Goal: Browse casually

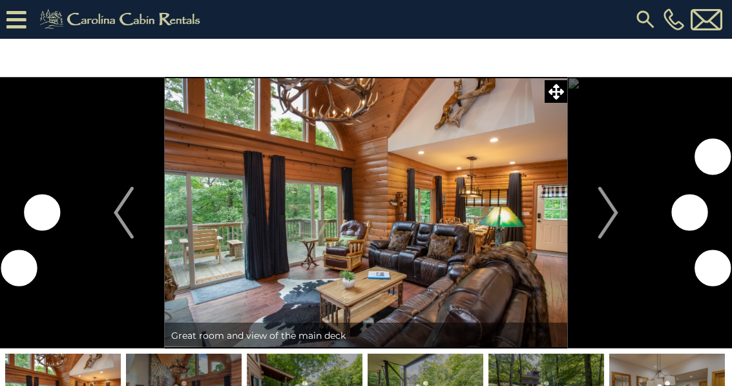
click at [627, 228] on button "Next" at bounding box center [608, 212] width 82 height 271
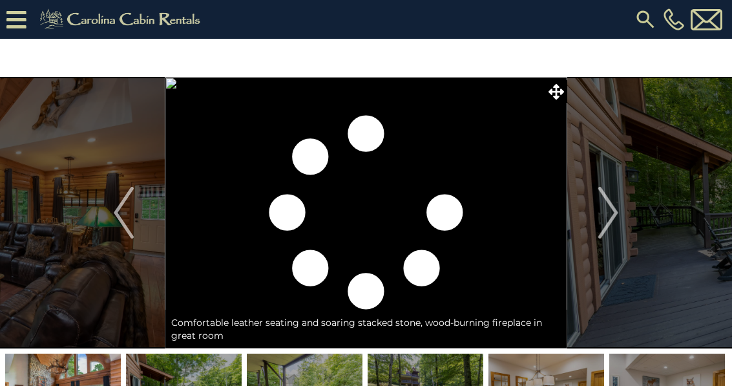
click at [618, 226] on img "Next" at bounding box center [607, 213] width 19 height 52
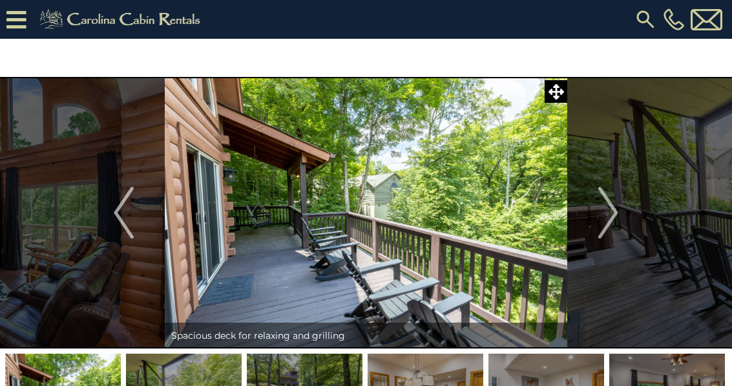
click at [605, 217] on img "Next" at bounding box center [607, 213] width 19 height 52
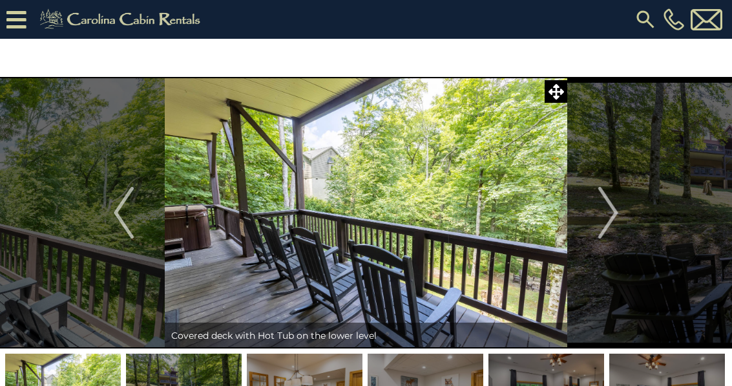
click at [606, 210] on img "Next" at bounding box center [607, 213] width 19 height 52
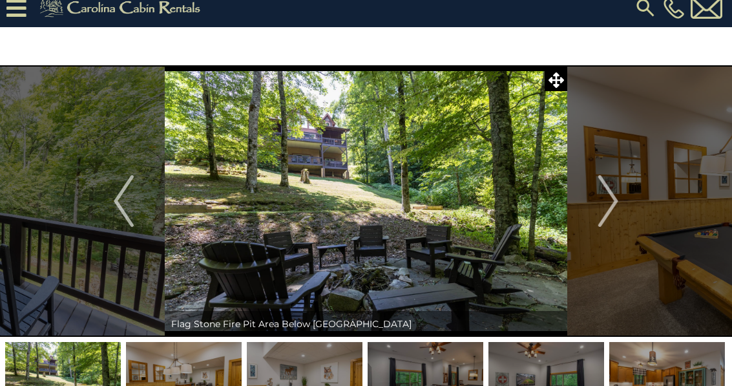
scroll to position [20, 0]
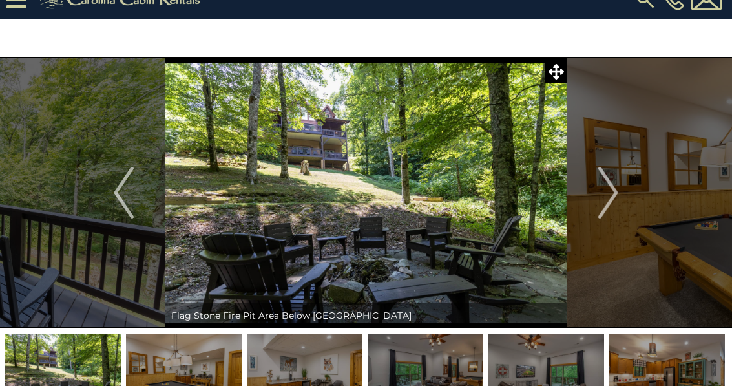
click at [618, 193] on img "Next" at bounding box center [607, 193] width 19 height 52
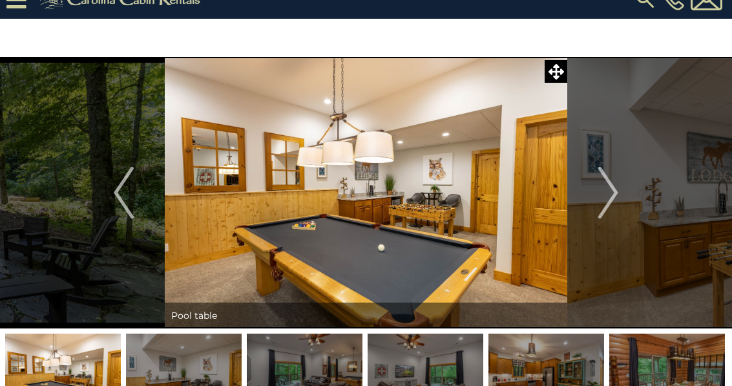
click at [599, 202] on img "Next" at bounding box center [607, 193] width 19 height 52
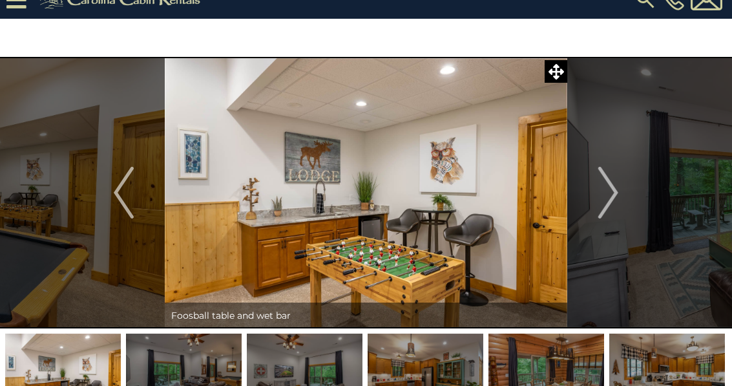
click at [607, 200] on img "Next" at bounding box center [607, 193] width 19 height 52
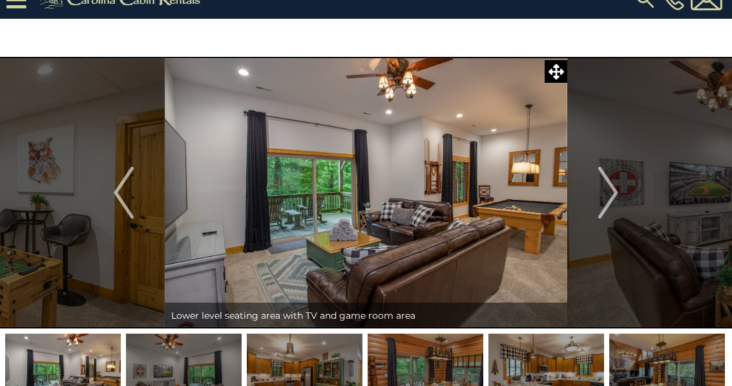
click at [586, 203] on button "Next" at bounding box center [608, 192] width 82 height 271
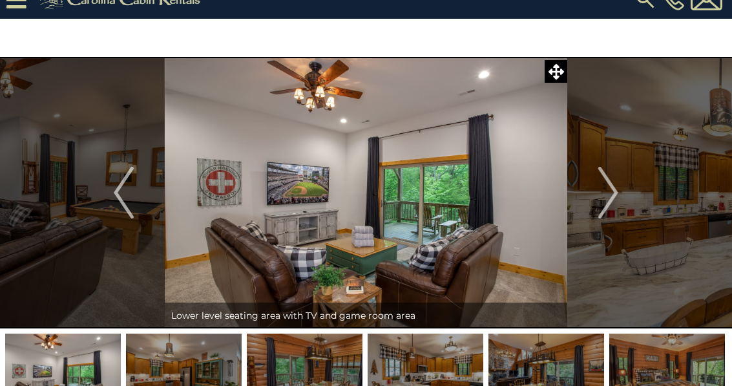
click at [604, 202] on img "Next" at bounding box center [607, 193] width 19 height 52
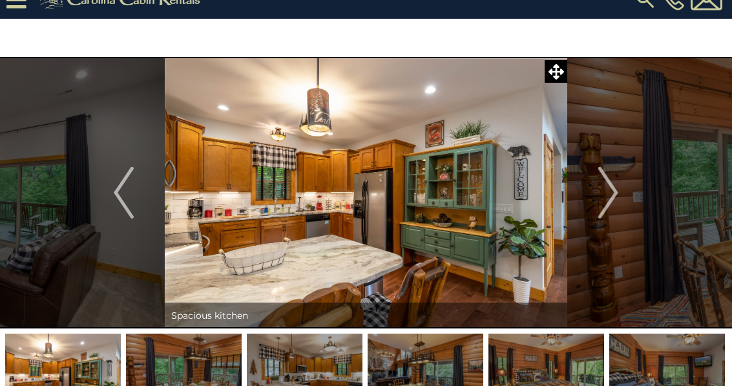
click at [606, 204] on img "Next" at bounding box center [607, 193] width 19 height 52
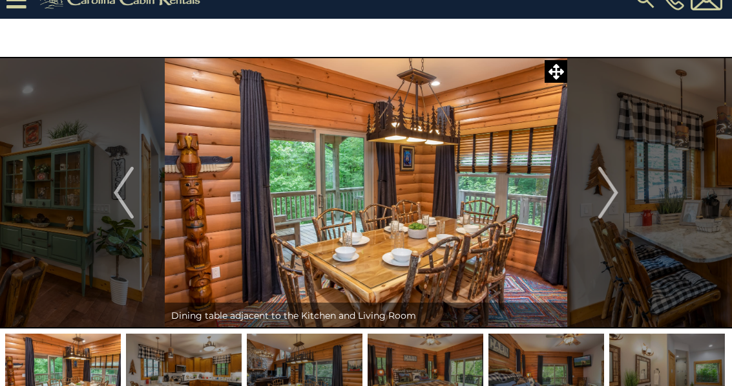
click at [598, 198] on button "Next" at bounding box center [608, 192] width 82 height 271
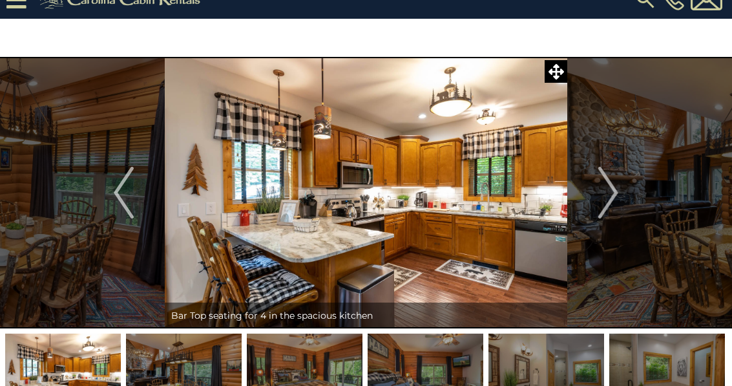
click at [622, 195] on button "Next" at bounding box center [608, 192] width 82 height 271
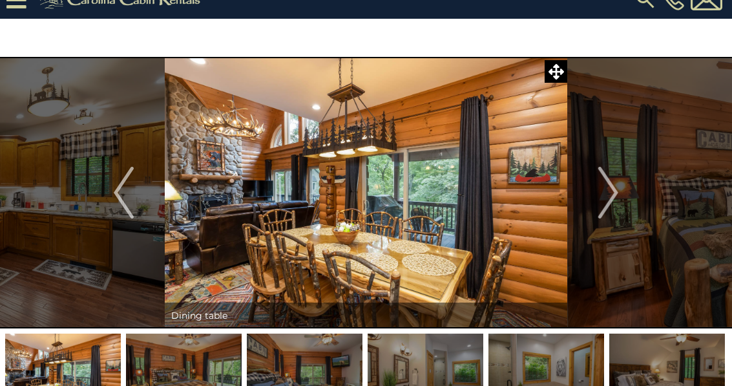
click at [607, 196] on img "Next" at bounding box center [607, 193] width 19 height 52
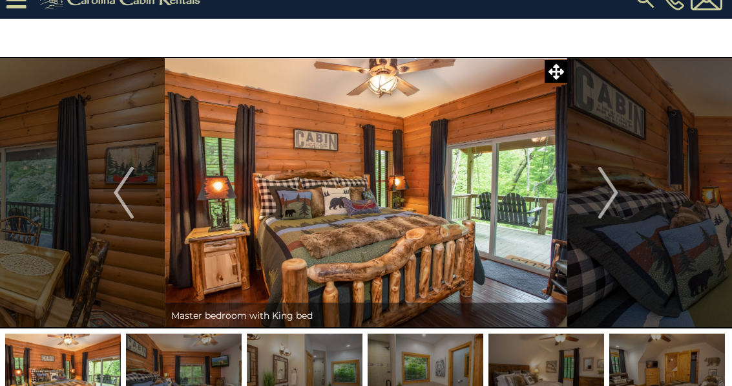
click at [603, 194] on img "Next" at bounding box center [607, 193] width 19 height 52
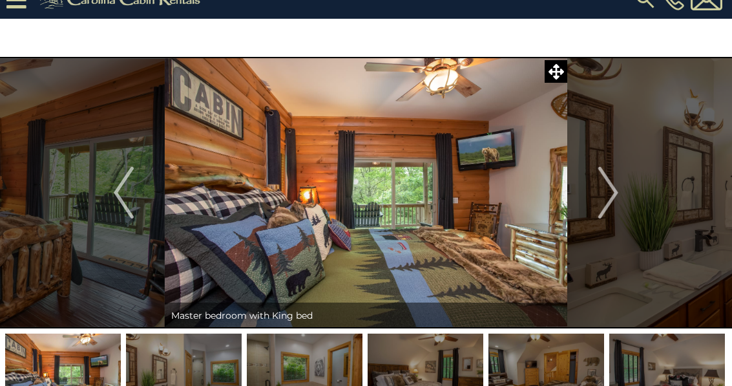
click at [604, 192] on img "Next" at bounding box center [607, 193] width 19 height 52
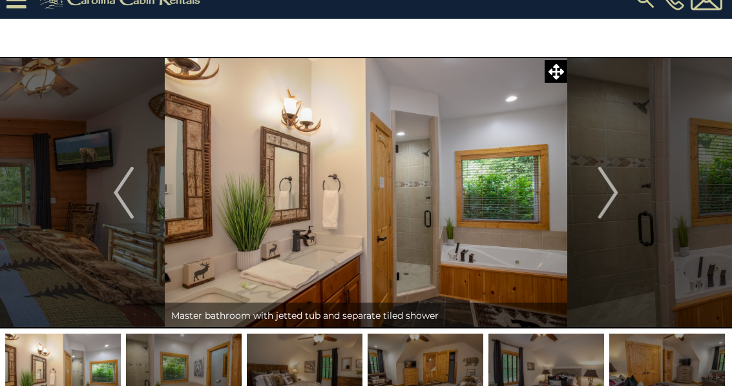
click at [604, 195] on img "Next" at bounding box center [607, 193] width 19 height 52
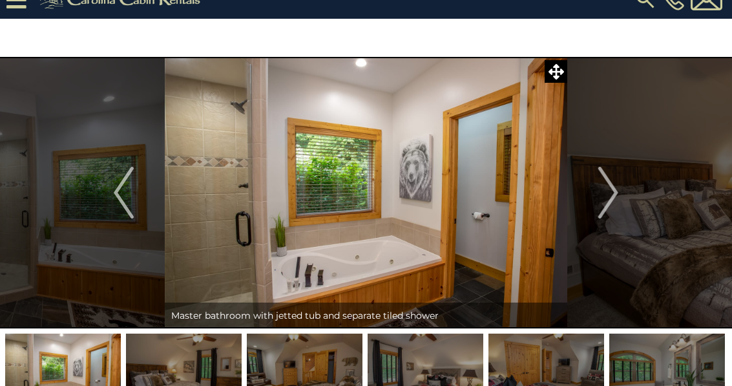
click at [593, 210] on button "Next" at bounding box center [608, 192] width 82 height 271
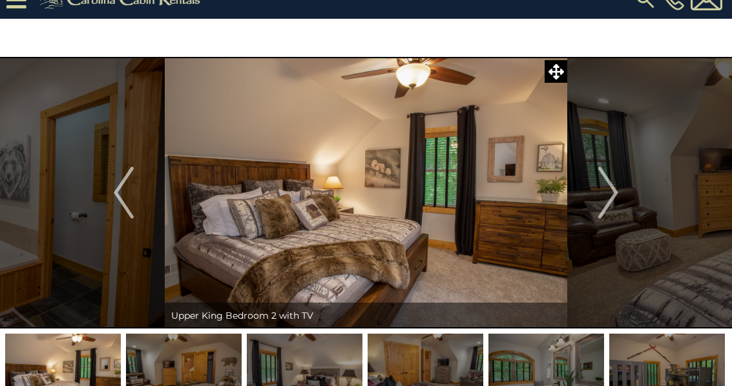
click at [595, 206] on button "Next" at bounding box center [608, 192] width 82 height 271
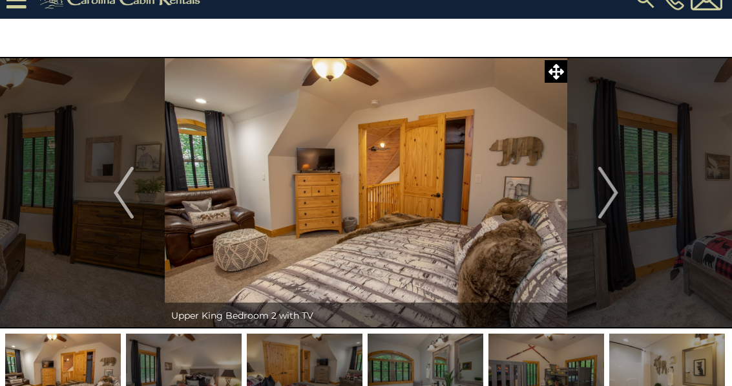
click at [603, 200] on img "Next" at bounding box center [607, 193] width 19 height 52
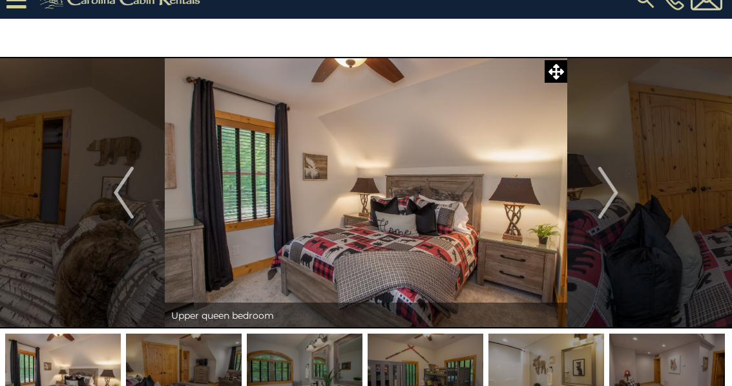
click at [151, 184] on button "Previous" at bounding box center [124, 192] width 82 height 271
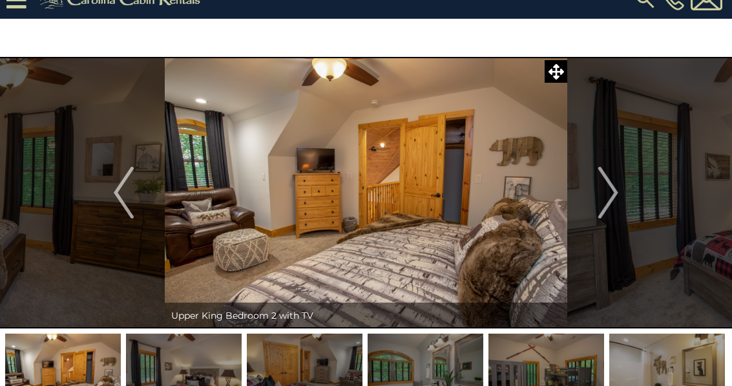
click at [615, 197] on img "Next" at bounding box center [607, 193] width 19 height 52
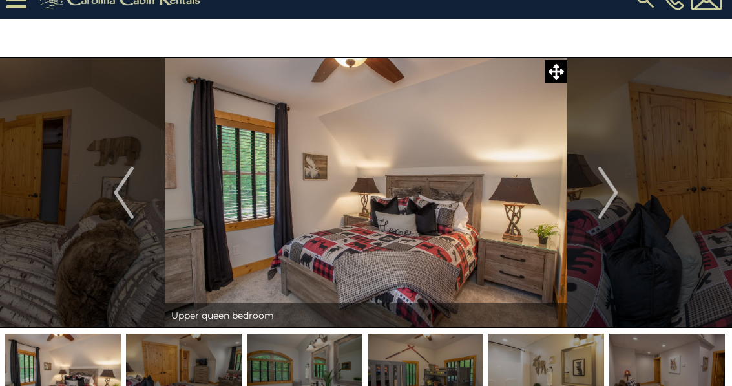
click at [614, 193] on img "Next" at bounding box center [607, 193] width 19 height 52
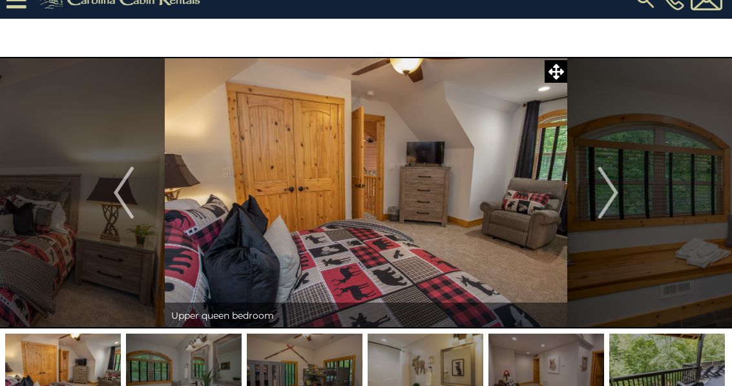
click at [605, 200] on img "Next" at bounding box center [607, 193] width 19 height 52
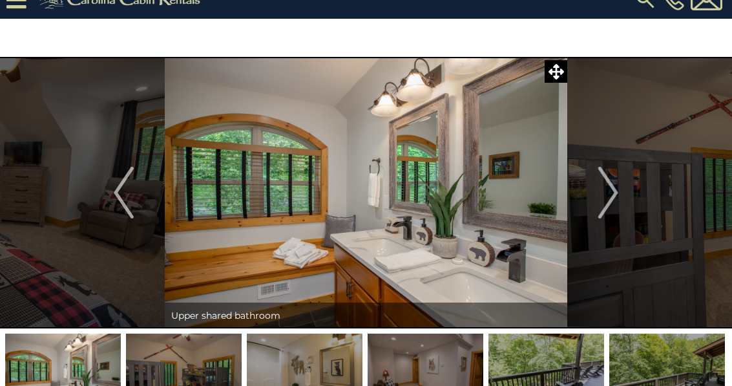
click at [605, 202] on img "Next" at bounding box center [607, 193] width 19 height 52
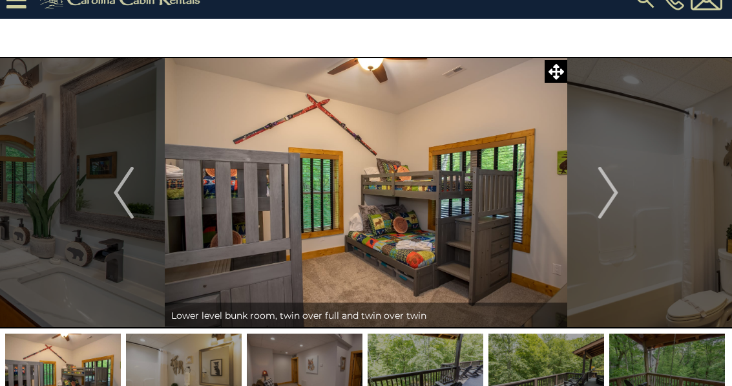
click at [212, 385] on img at bounding box center [184, 373] width 116 height 81
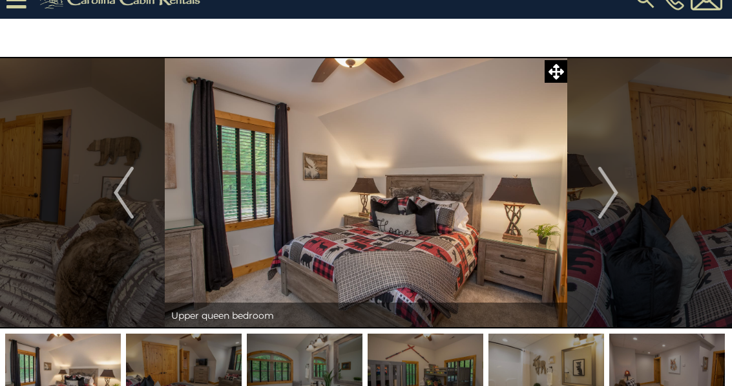
click at [269, 375] on img at bounding box center [305, 373] width 116 height 81
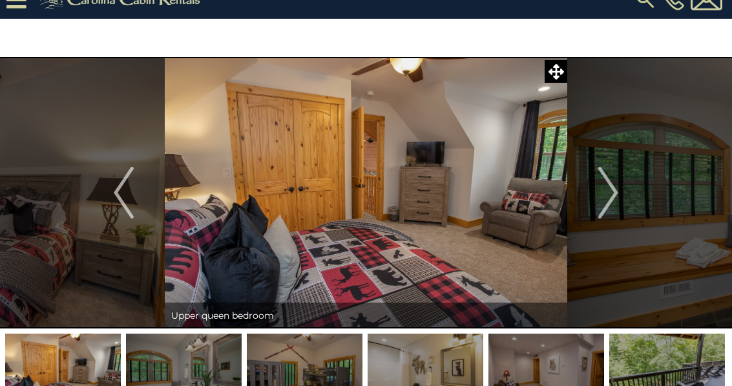
scroll to position [2, 0]
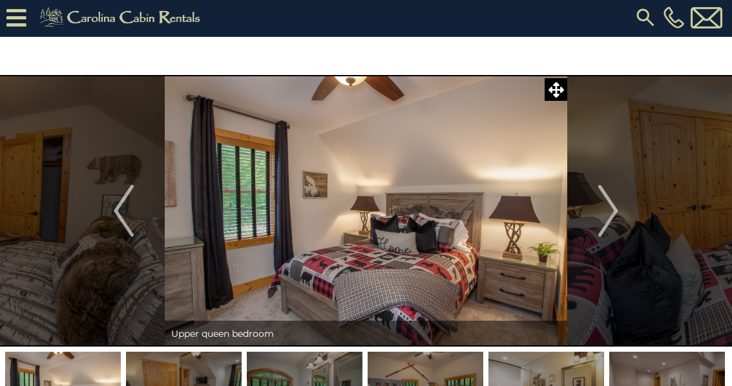
click at [125, 213] on img "Previous" at bounding box center [123, 211] width 19 height 52
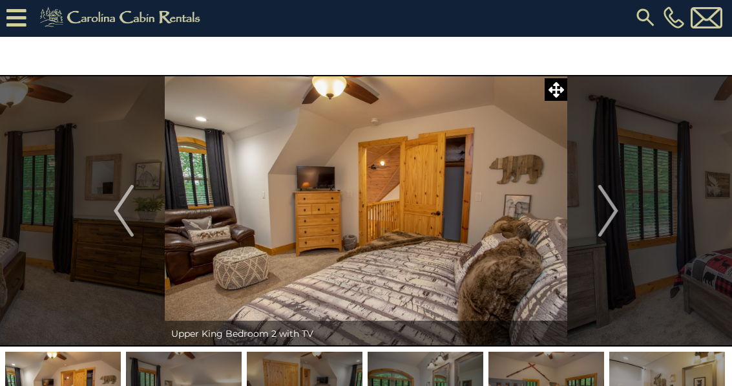
click at [102, 197] on button "Previous" at bounding box center [124, 210] width 82 height 271
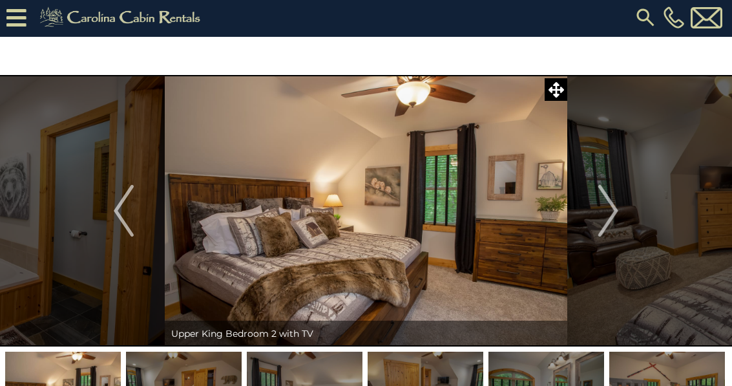
click at [112, 202] on button "Previous" at bounding box center [124, 210] width 82 height 271
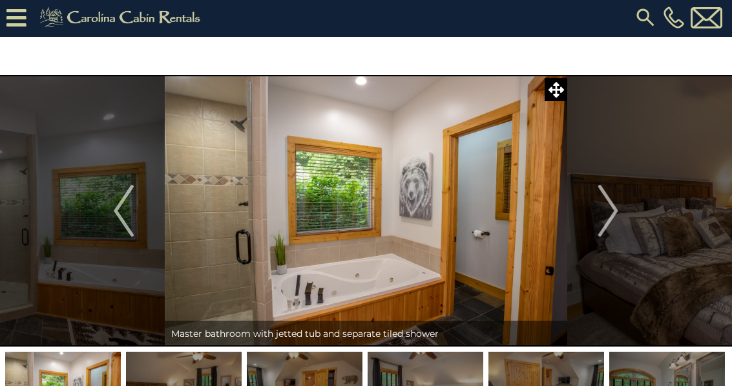
click at [120, 207] on img "Previous" at bounding box center [123, 211] width 19 height 52
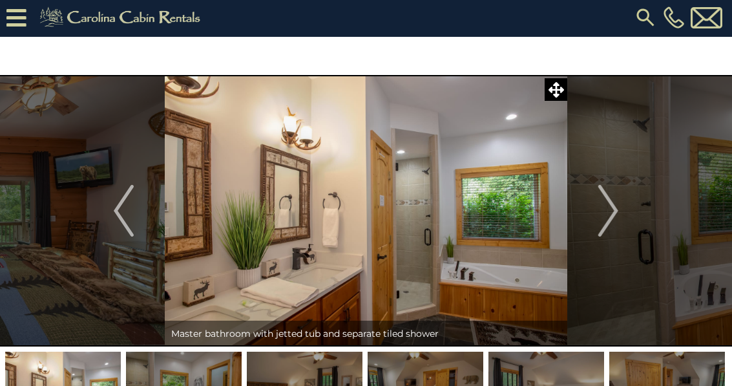
click at [118, 202] on img "Previous" at bounding box center [123, 211] width 19 height 52
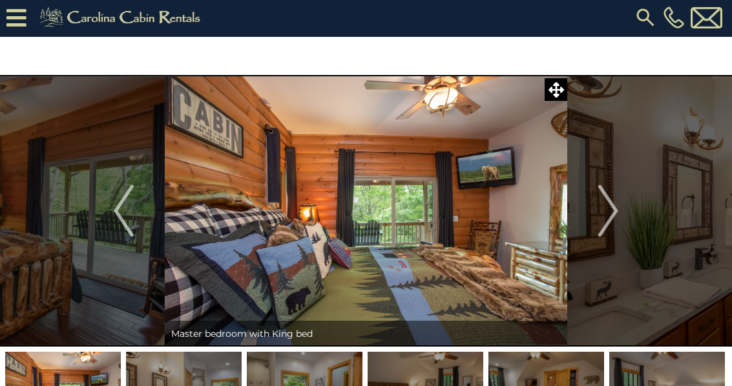
click at [583, 209] on button "Next" at bounding box center [608, 210] width 82 height 271
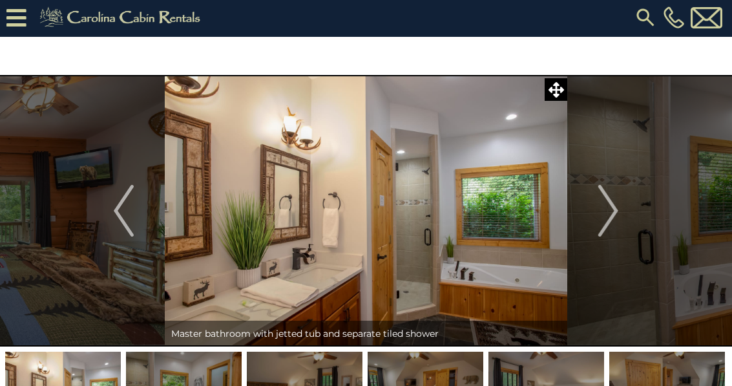
click at [595, 207] on button "Next" at bounding box center [608, 210] width 82 height 271
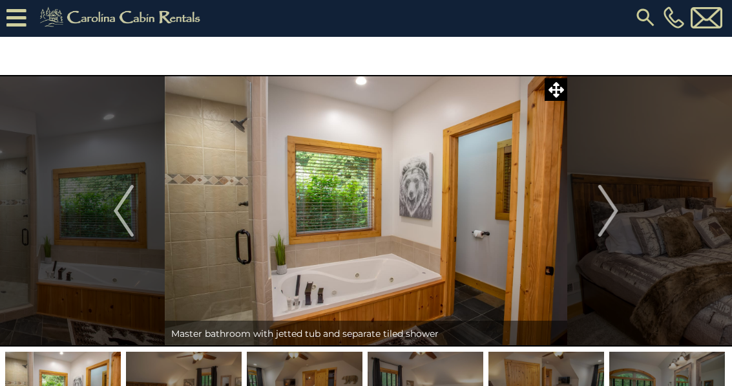
click at [615, 204] on img "Next" at bounding box center [607, 211] width 19 height 52
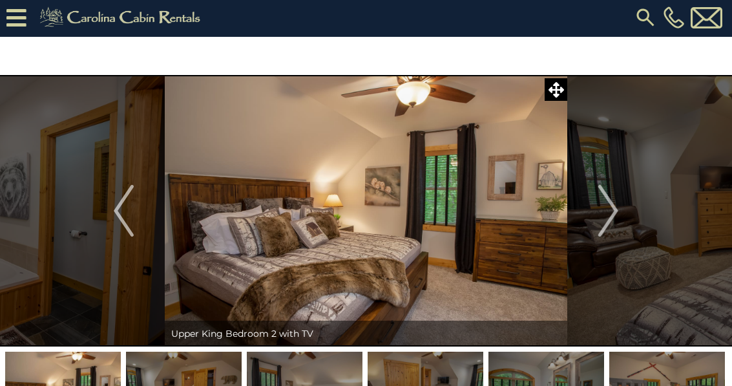
click at [617, 207] on img "Next" at bounding box center [607, 211] width 19 height 52
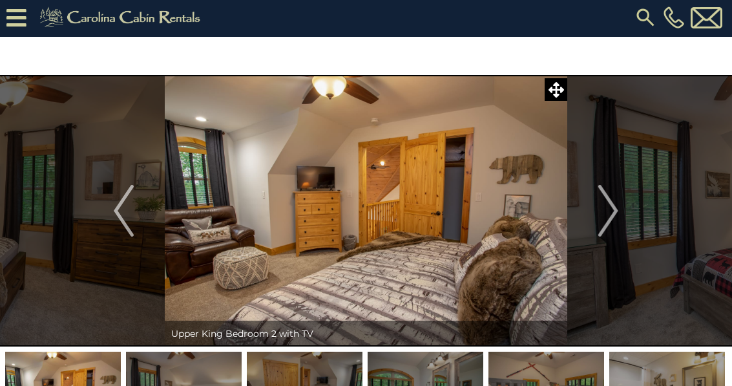
click at [610, 211] on img "Next" at bounding box center [607, 211] width 19 height 52
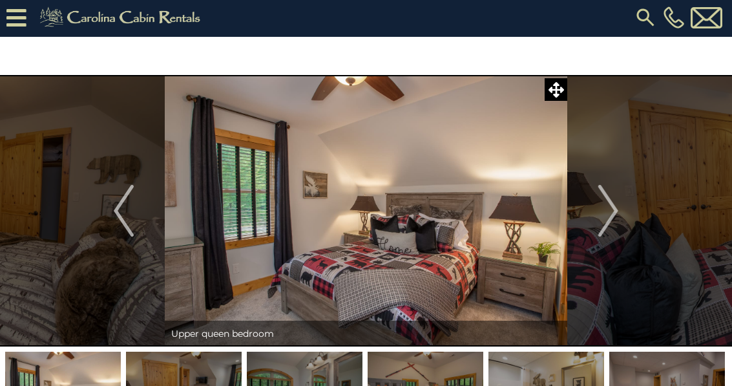
click at [607, 213] on img "Next" at bounding box center [607, 211] width 19 height 52
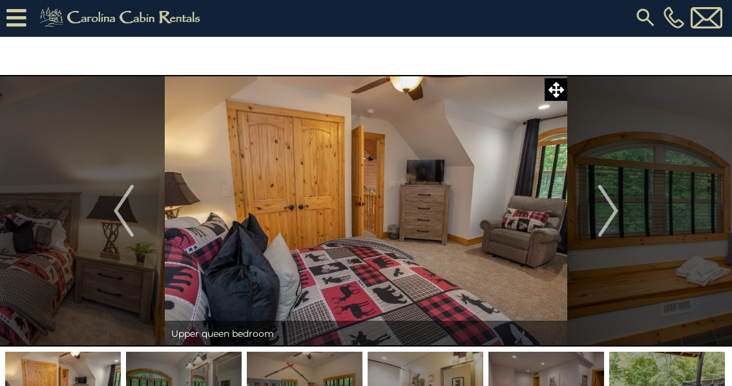
click at [607, 214] on img "Next" at bounding box center [607, 211] width 19 height 52
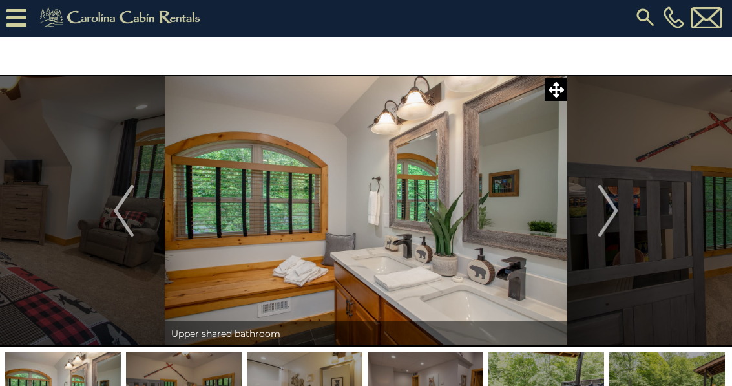
click at [617, 214] on img "Next" at bounding box center [607, 211] width 19 height 52
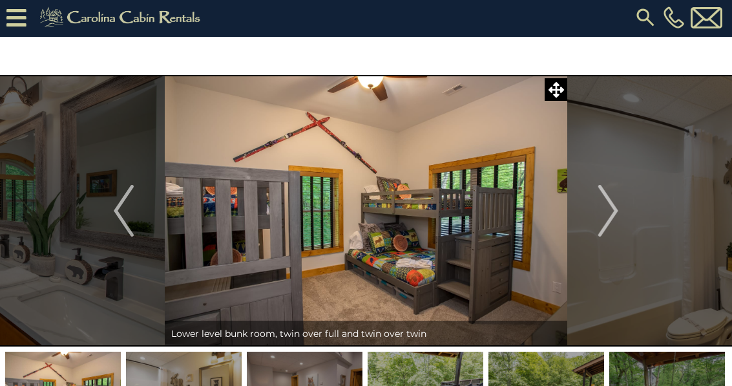
click at [618, 218] on img "Next" at bounding box center [607, 211] width 19 height 52
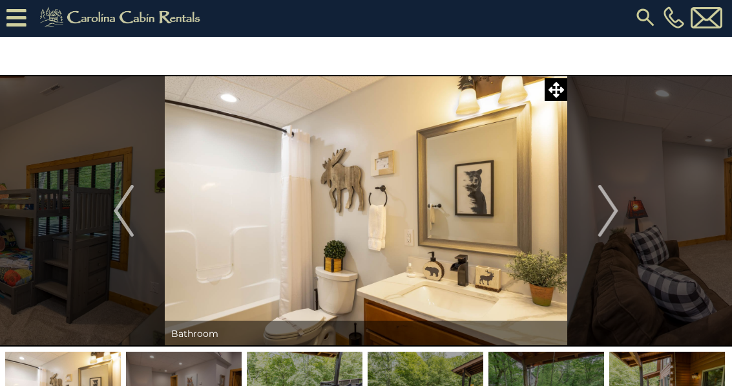
click at [617, 221] on img "Next" at bounding box center [607, 211] width 19 height 52
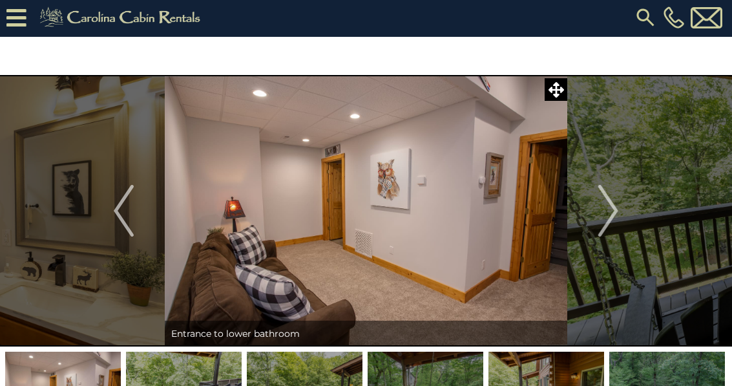
click at [617, 218] on img "Next" at bounding box center [607, 211] width 19 height 52
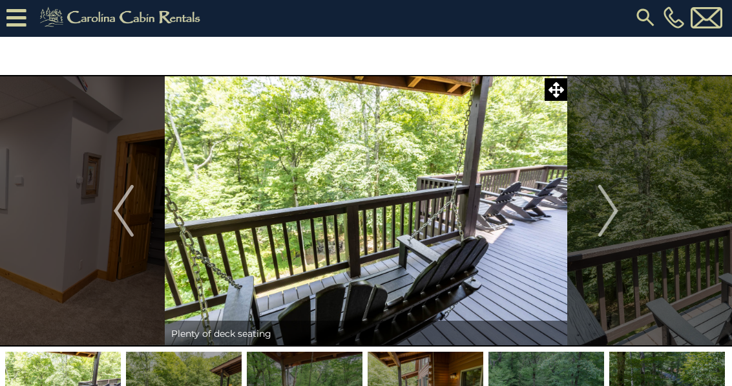
click at [138, 228] on button "Previous" at bounding box center [124, 210] width 82 height 271
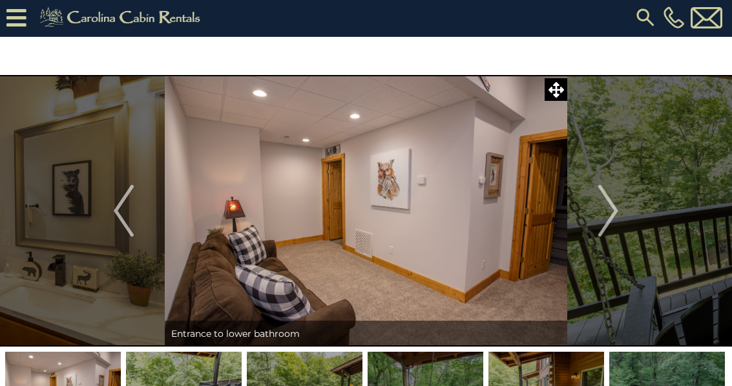
click at [613, 211] on img "Next" at bounding box center [607, 211] width 19 height 52
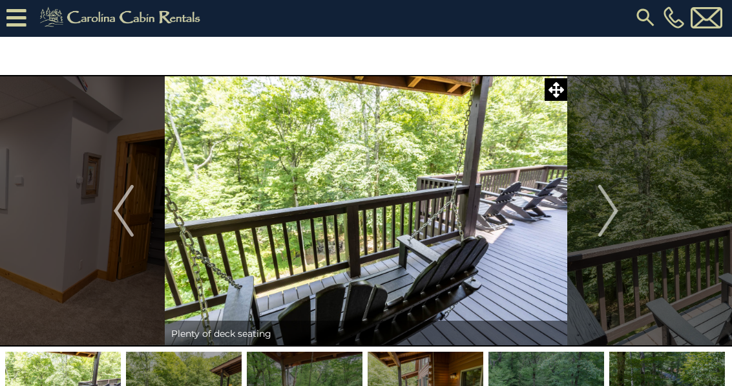
click at [608, 211] on img "Next" at bounding box center [607, 211] width 19 height 52
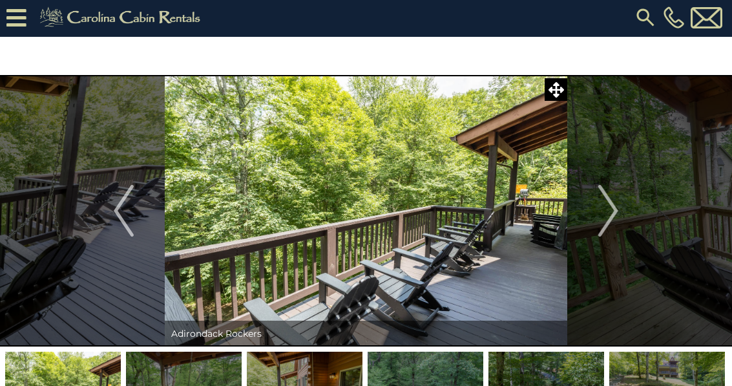
click at [599, 213] on img "Next" at bounding box center [607, 211] width 19 height 52
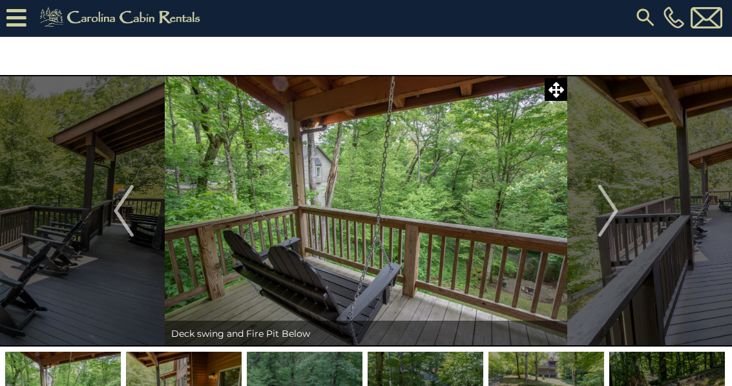
click at [584, 213] on button "Next" at bounding box center [608, 210] width 82 height 271
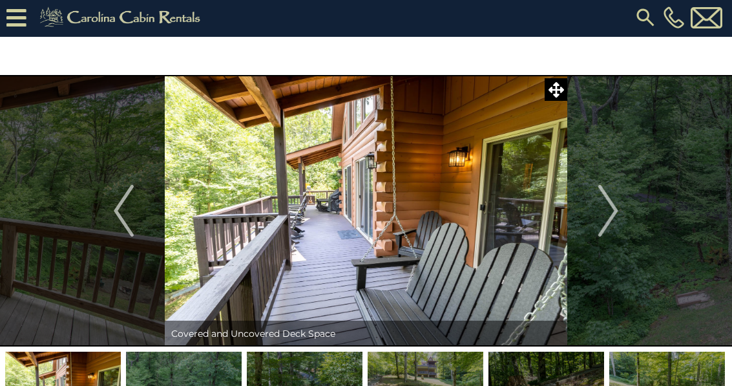
click at [598, 216] on button "Next" at bounding box center [608, 210] width 82 height 271
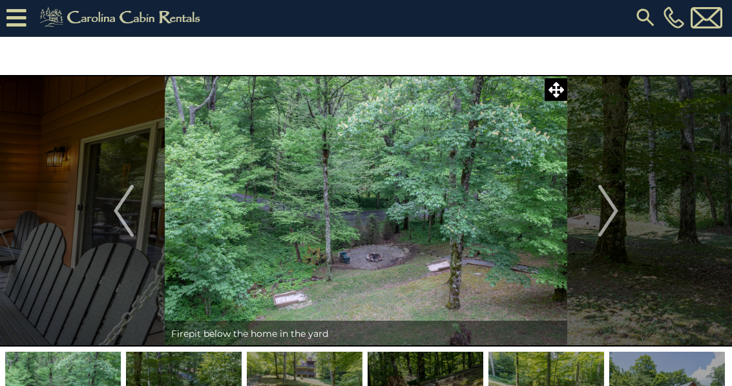
click at [600, 218] on img "Next" at bounding box center [607, 211] width 19 height 52
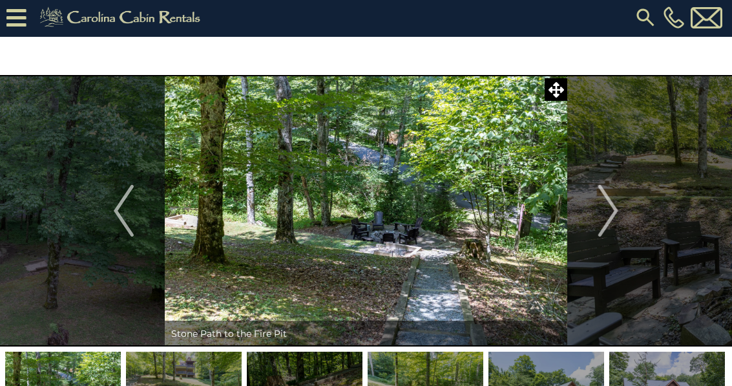
click at [597, 214] on button "Next" at bounding box center [608, 210] width 82 height 271
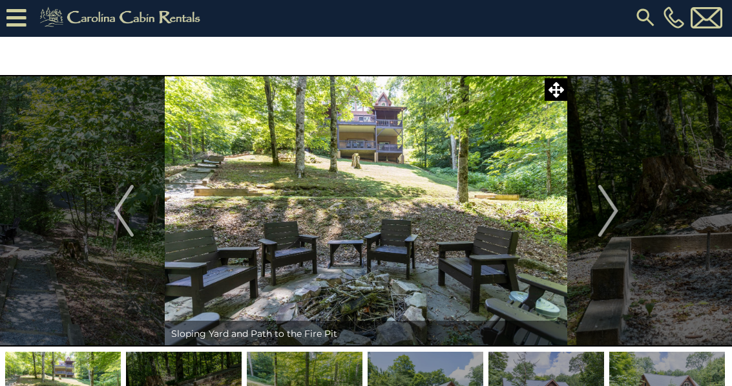
click at [616, 231] on img "Next" at bounding box center [607, 211] width 19 height 52
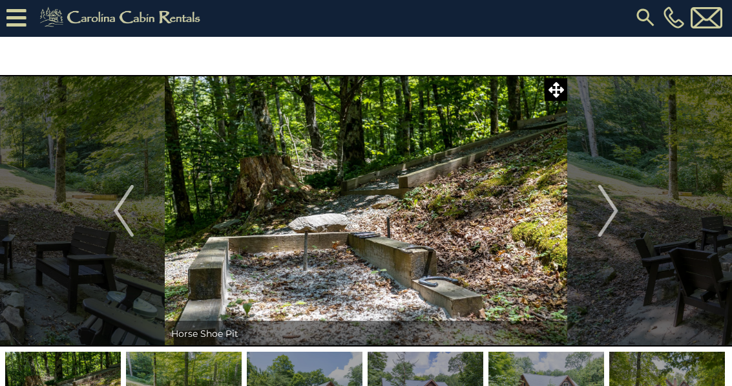
click at [620, 220] on button "Next" at bounding box center [608, 210] width 82 height 271
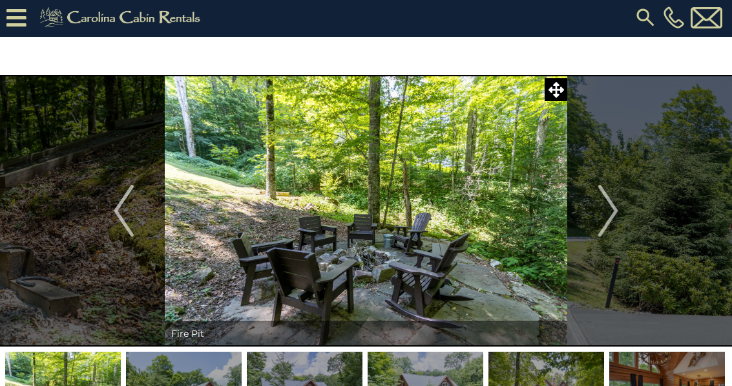
click at [607, 222] on img "Next" at bounding box center [607, 211] width 19 height 52
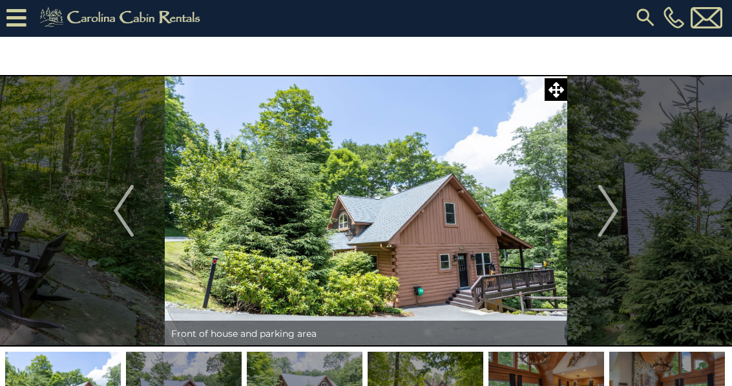
click at [618, 226] on img "Next" at bounding box center [607, 211] width 19 height 52
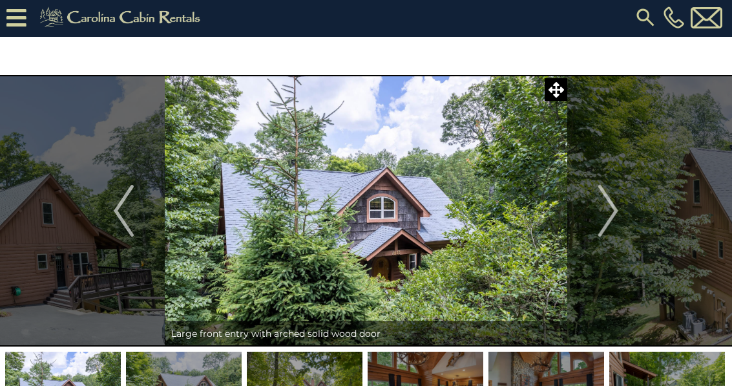
click at [613, 235] on img "Next" at bounding box center [607, 211] width 19 height 52
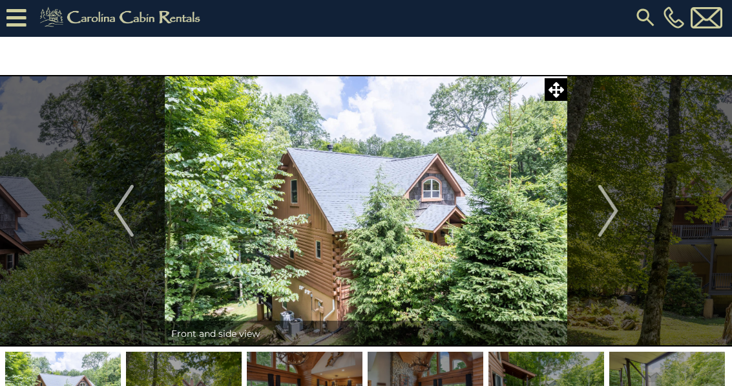
click at [611, 233] on img "Next" at bounding box center [607, 211] width 19 height 52
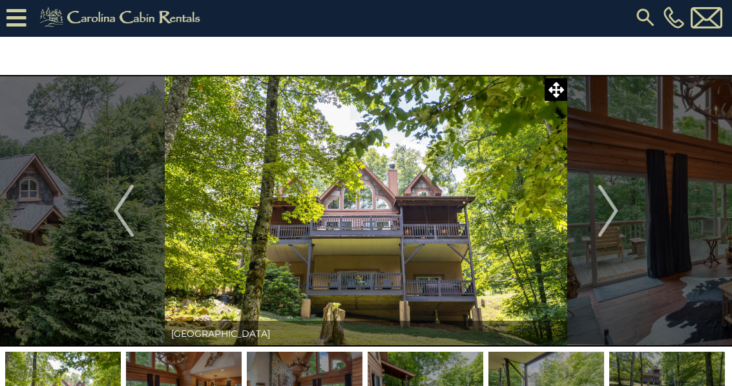
click at [602, 229] on img "Next" at bounding box center [607, 211] width 19 height 52
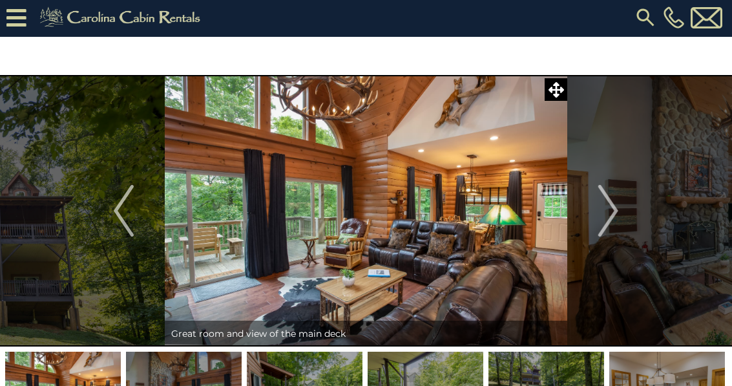
click at [607, 226] on img "Next" at bounding box center [607, 211] width 19 height 52
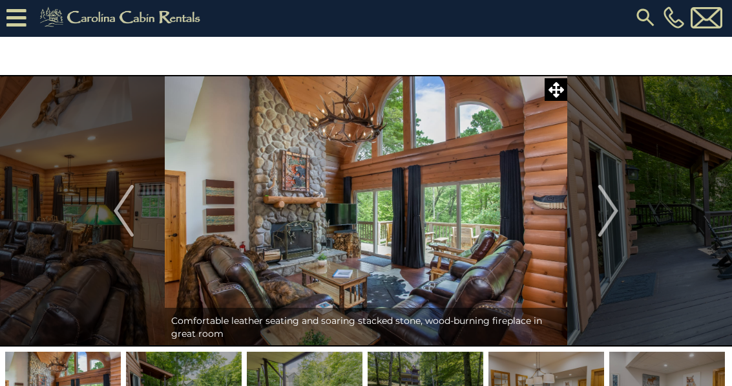
click at [113, 218] on button "Previous" at bounding box center [124, 210] width 82 height 271
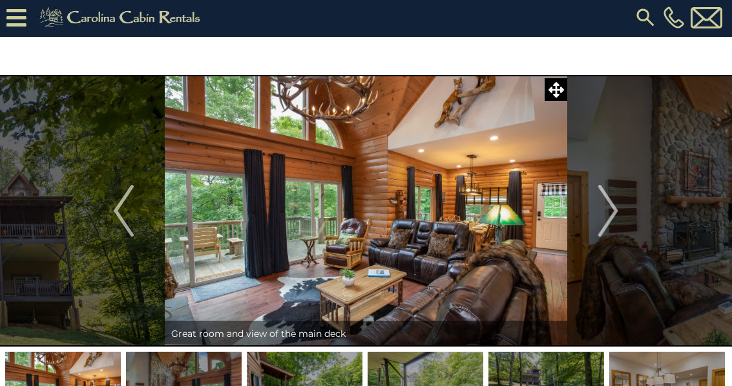
click at [602, 221] on img "Next" at bounding box center [607, 211] width 19 height 52
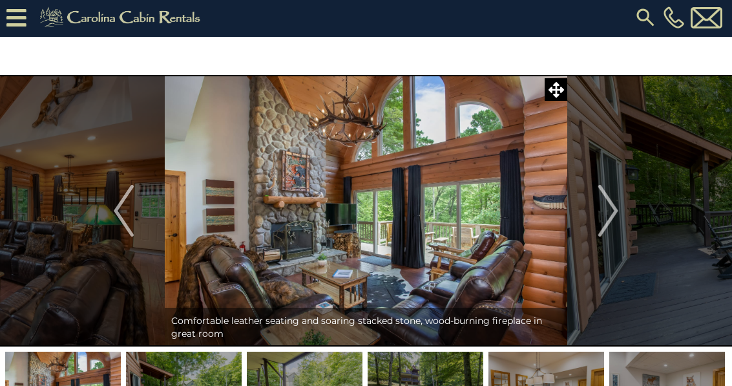
click at [598, 224] on button "Next" at bounding box center [608, 210] width 82 height 271
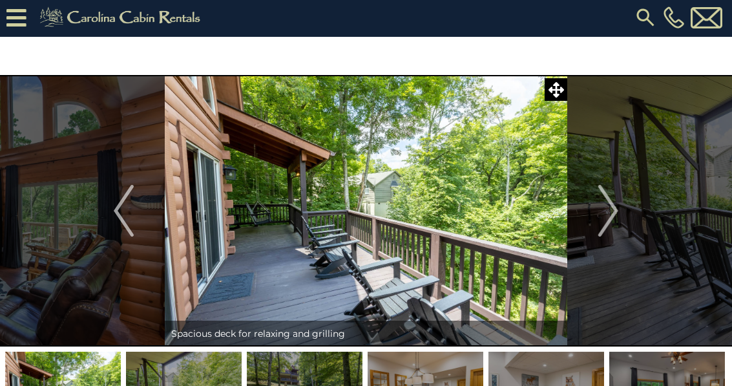
click at [600, 217] on img "Next" at bounding box center [607, 211] width 19 height 52
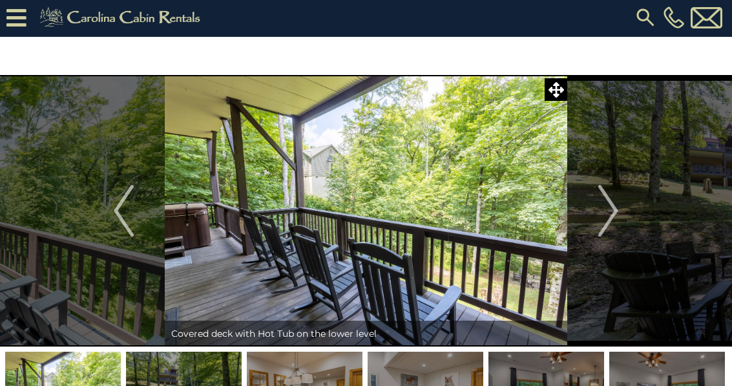
click at [609, 220] on img "Next" at bounding box center [607, 211] width 19 height 52
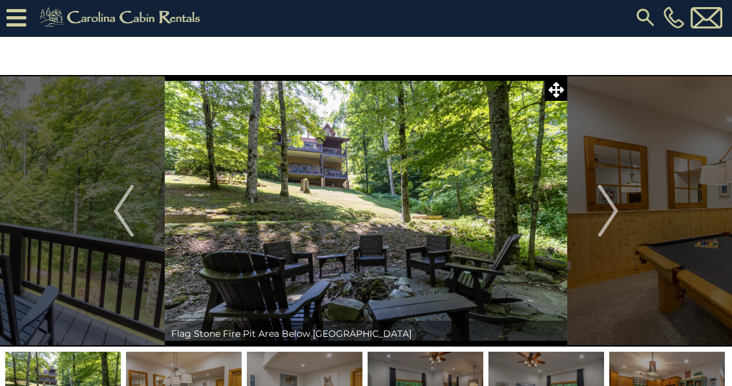
click at [620, 210] on button "Next" at bounding box center [608, 210] width 82 height 271
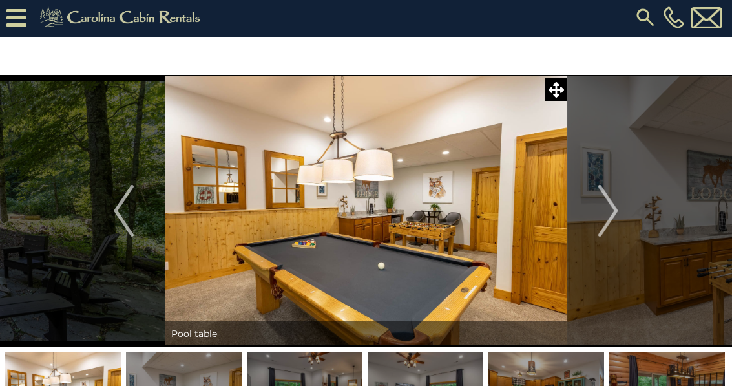
click at [614, 208] on img "Next" at bounding box center [607, 211] width 19 height 52
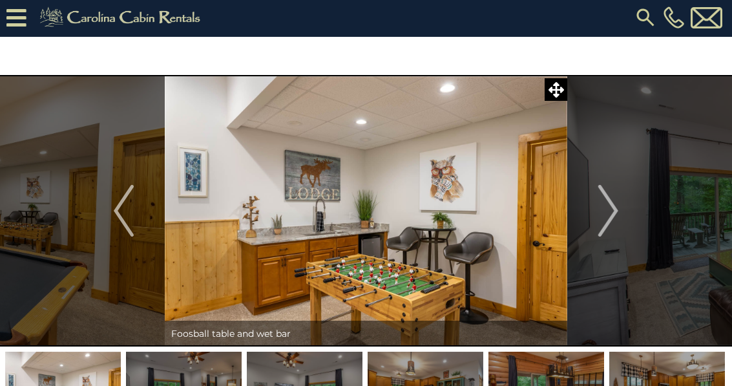
click at [595, 203] on button "Next" at bounding box center [608, 210] width 82 height 271
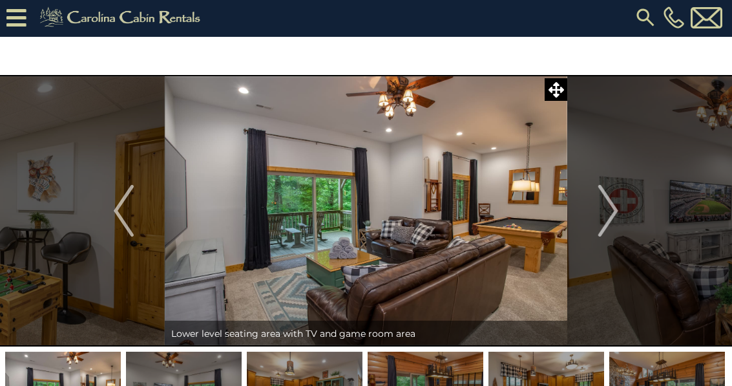
click at [606, 203] on img "Next" at bounding box center [607, 211] width 19 height 52
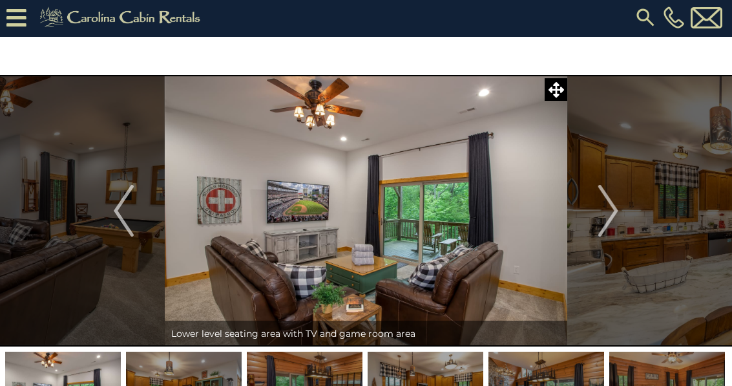
click at [604, 220] on img "Next" at bounding box center [607, 211] width 19 height 52
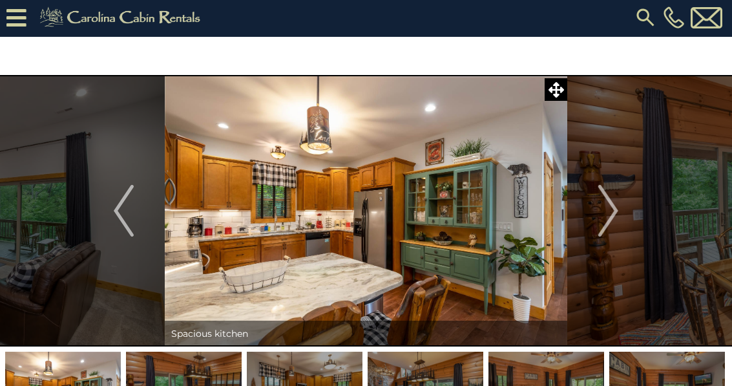
click at [601, 219] on img "Next" at bounding box center [607, 211] width 19 height 52
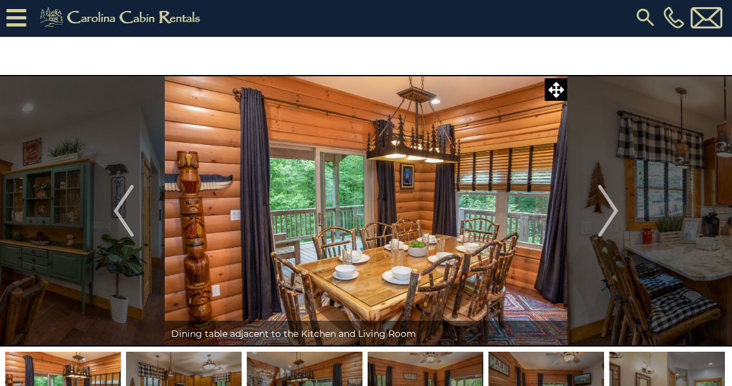
click at [616, 213] on img "Next" at bounding box center [607, 211] width 19 height 52
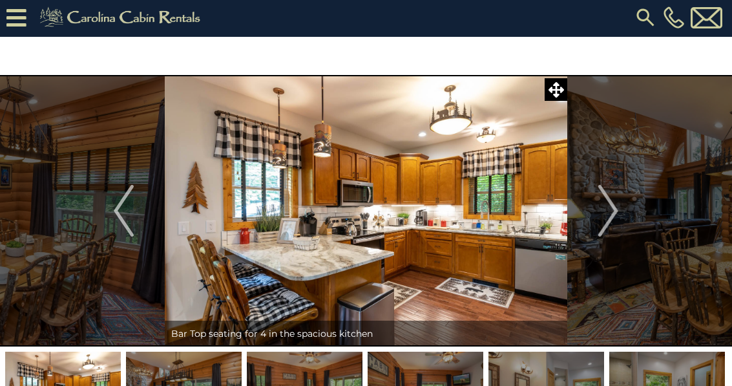
click at [622, 207] on button "Next" at bounding box center [608, 210] width 82 height 271
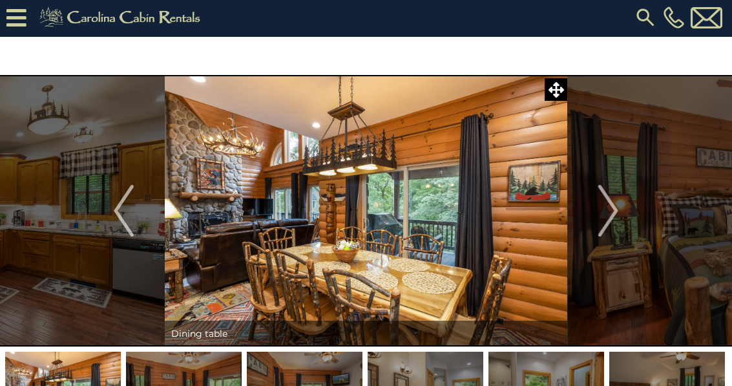
click at [593, 227] on button "Next" at bounding box center [608, 210] width 82 height 271
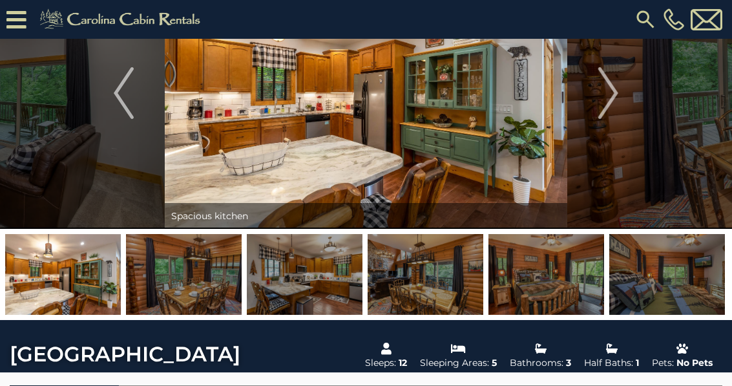
scroll to position [82, 0]
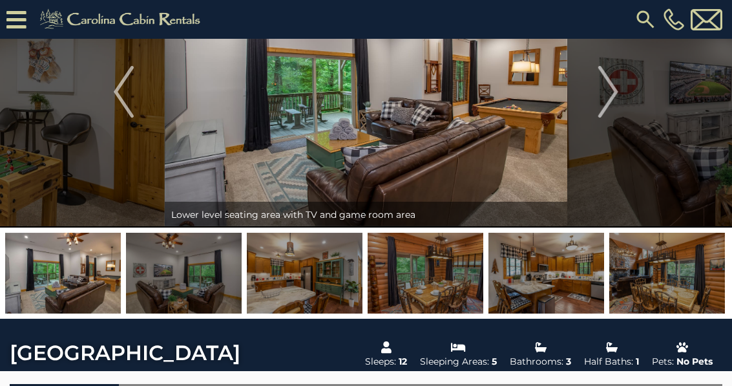
click at [137, 105] on button "Previous" at bounding box center [124, 91] width 82 height 271
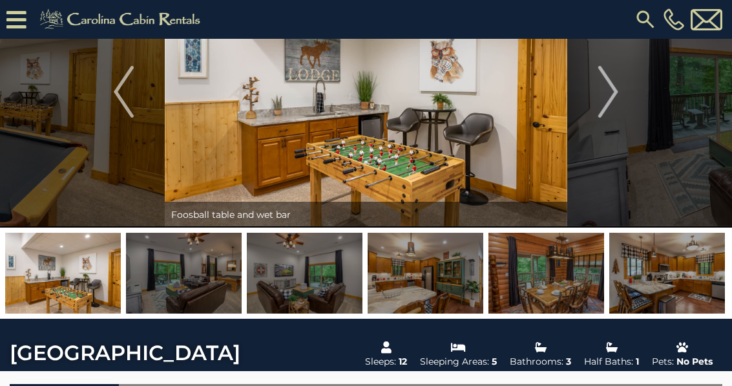
click at [125, 96] on img "Previous" at bounding box center [123, 92] width 19 height 52
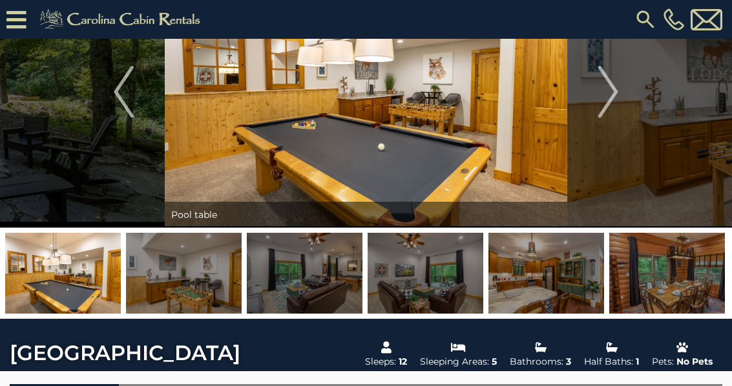
click at [129, 101] on img "Previous" at bounding box center [123, 92] width 19 height 52
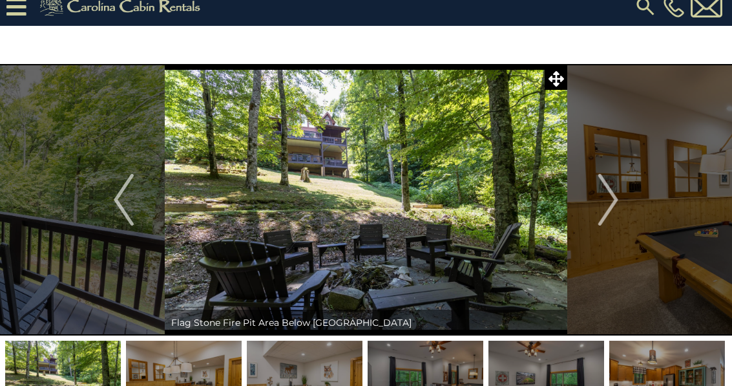
scroll to position [7, 0]
